Goal: Check status: Check status

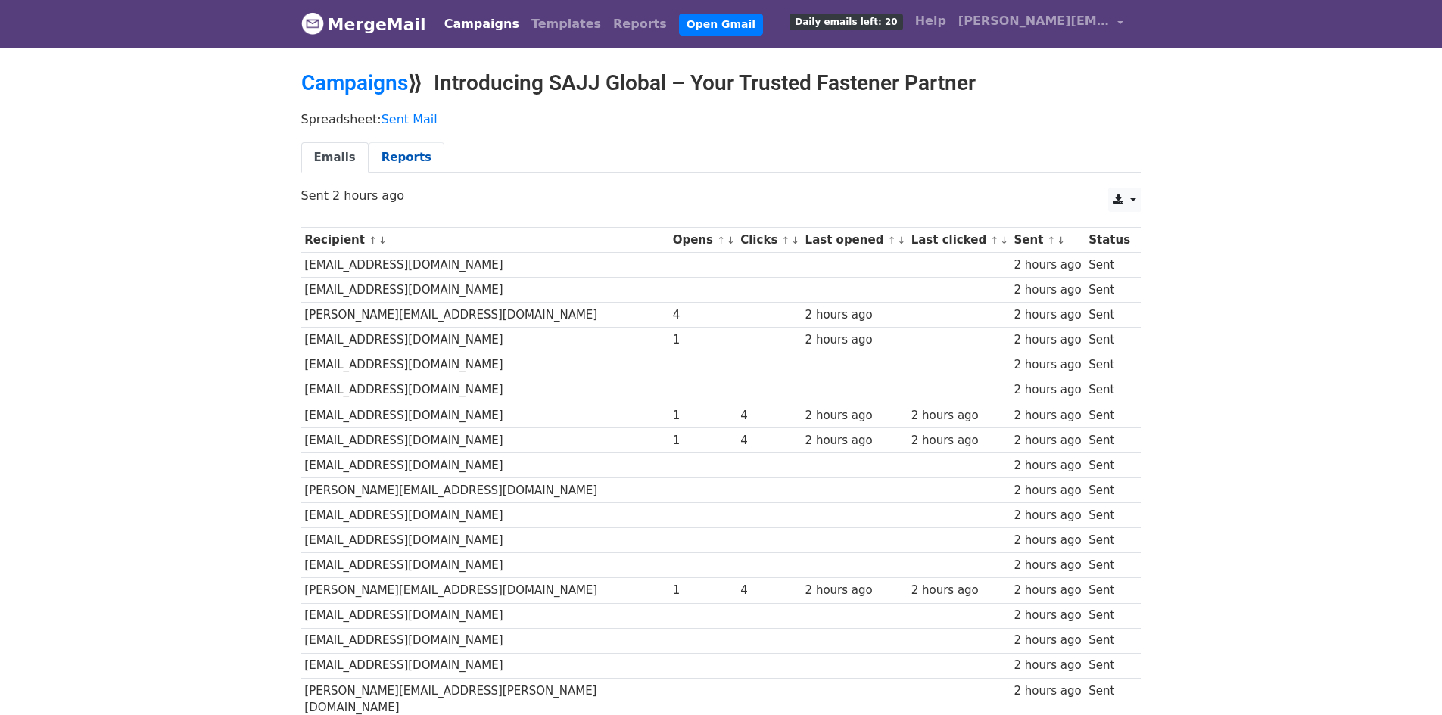
click at [398, 161] on link "Reports" at bounding box center [407, 157] width 76 height 31
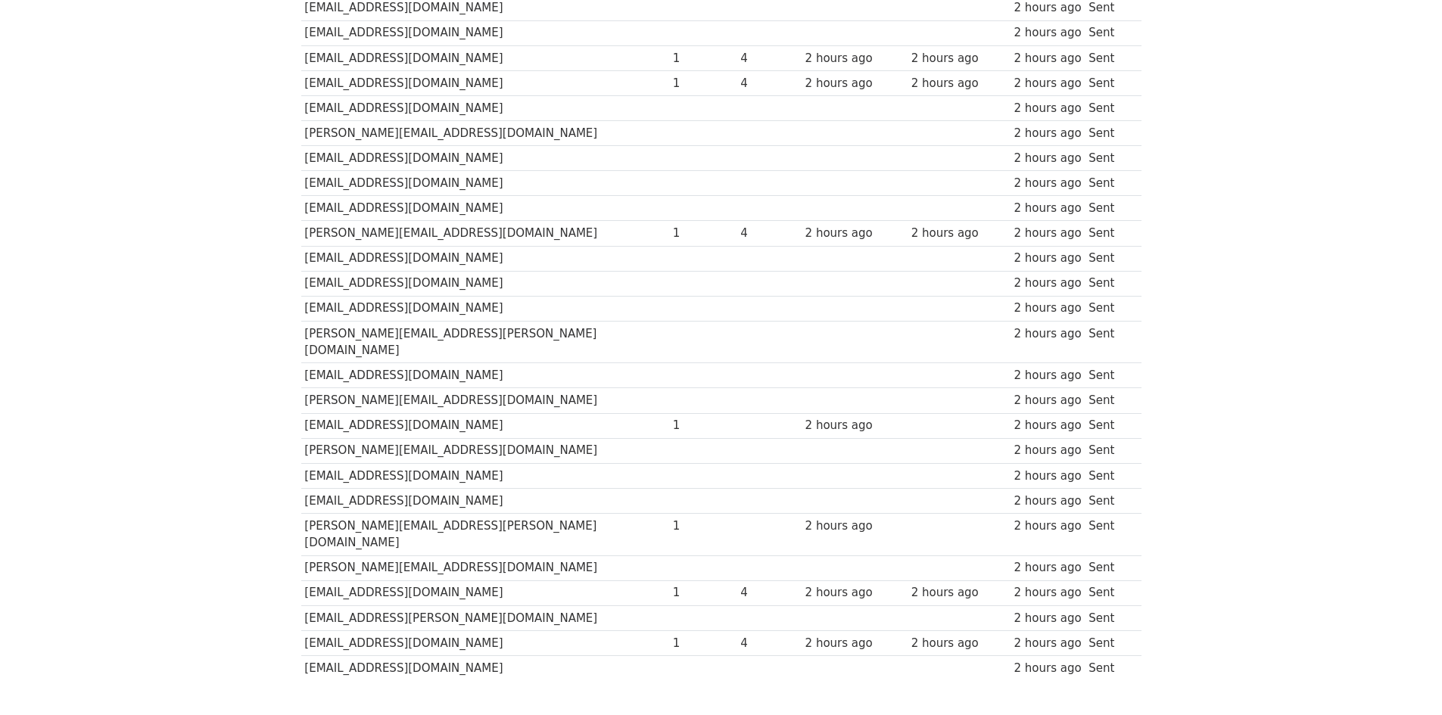
scroll to position [423, 0]
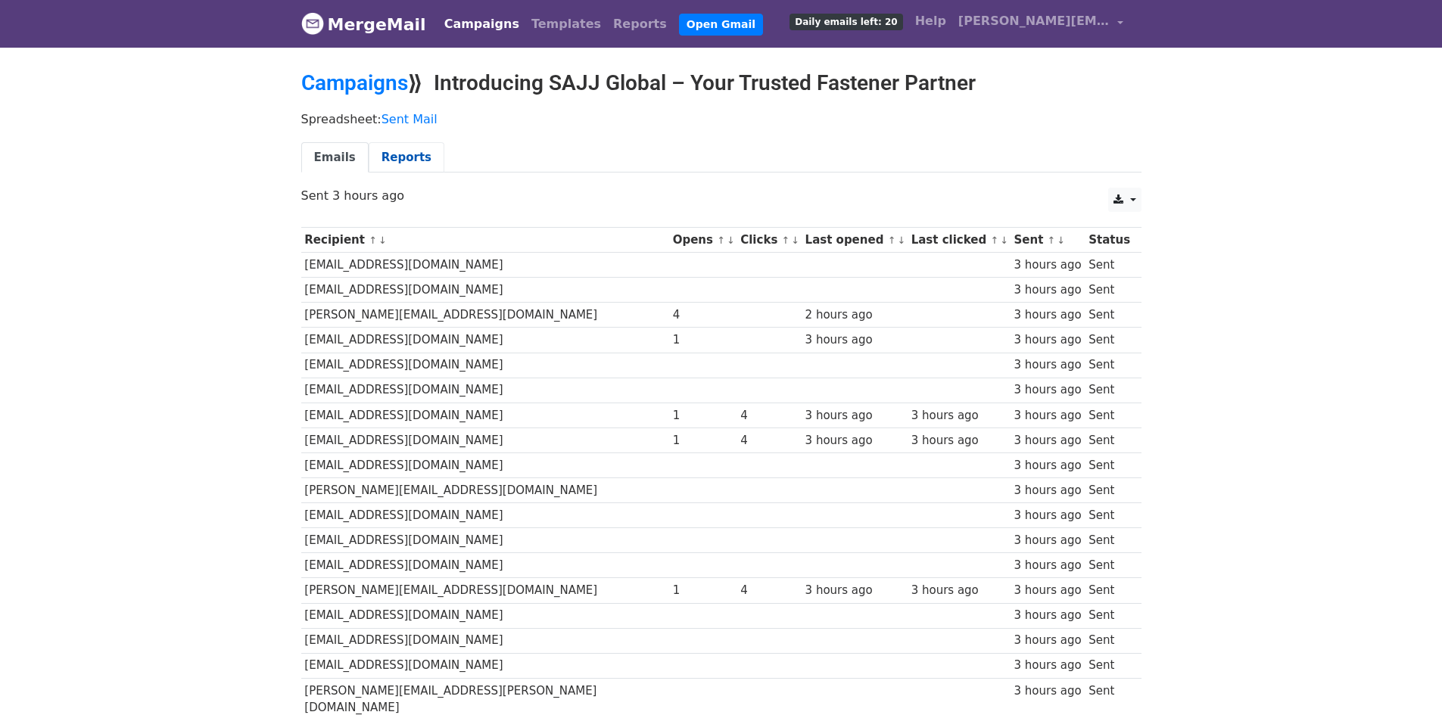
click at [406, 156] on link "Reports" at bounding box center [407, 157] width 76 height 31
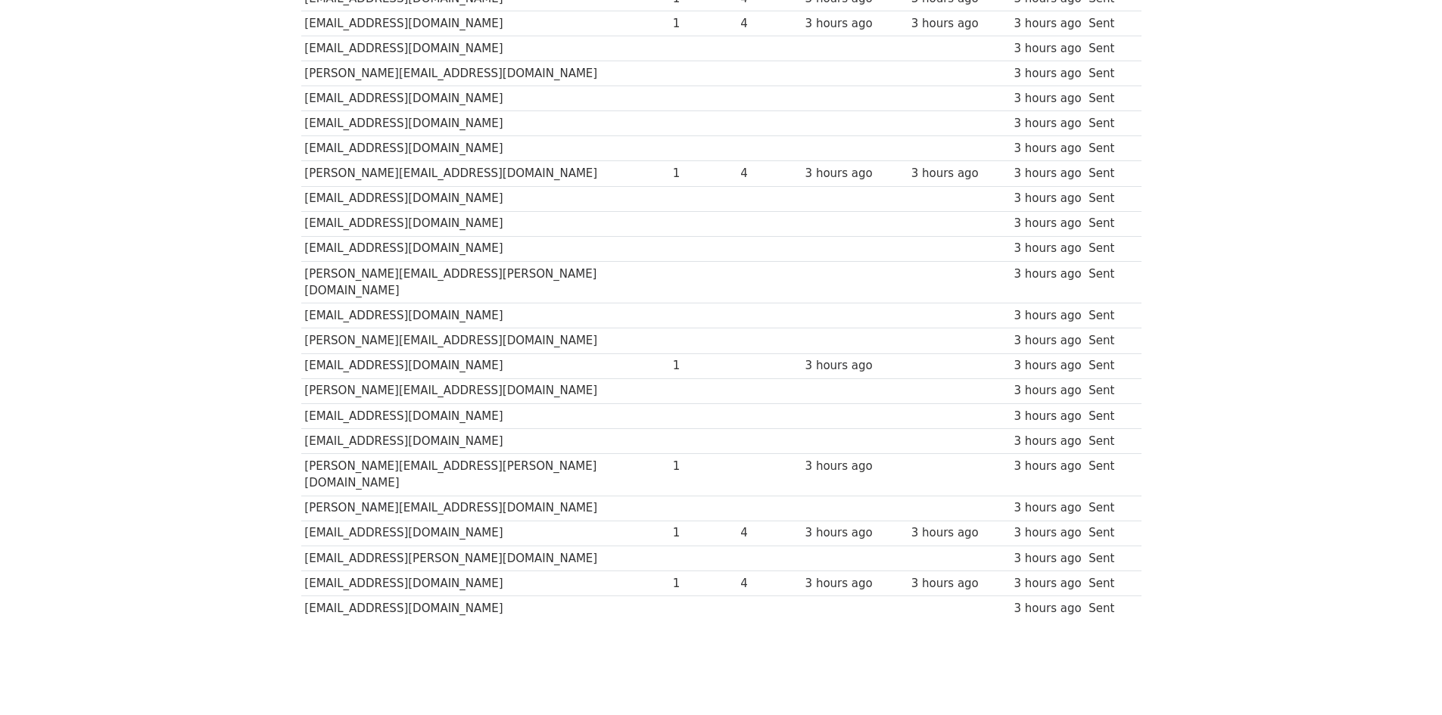
scroll to position [423, 0]
